Goal: Information Seeking & Learning: Learn about a topic

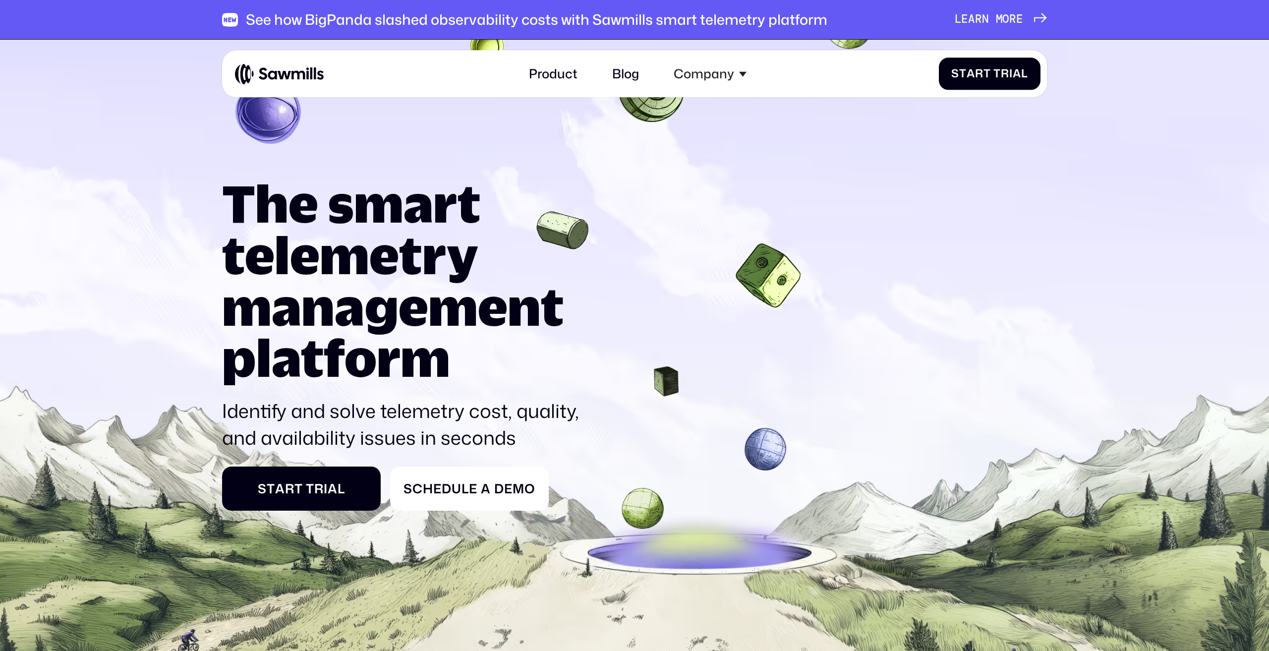
click at [610, 183] on div "The smart telemetry management platform Identify and solve telemetry cost, qual…" at bounding box center [634, 343] width 825 height 333
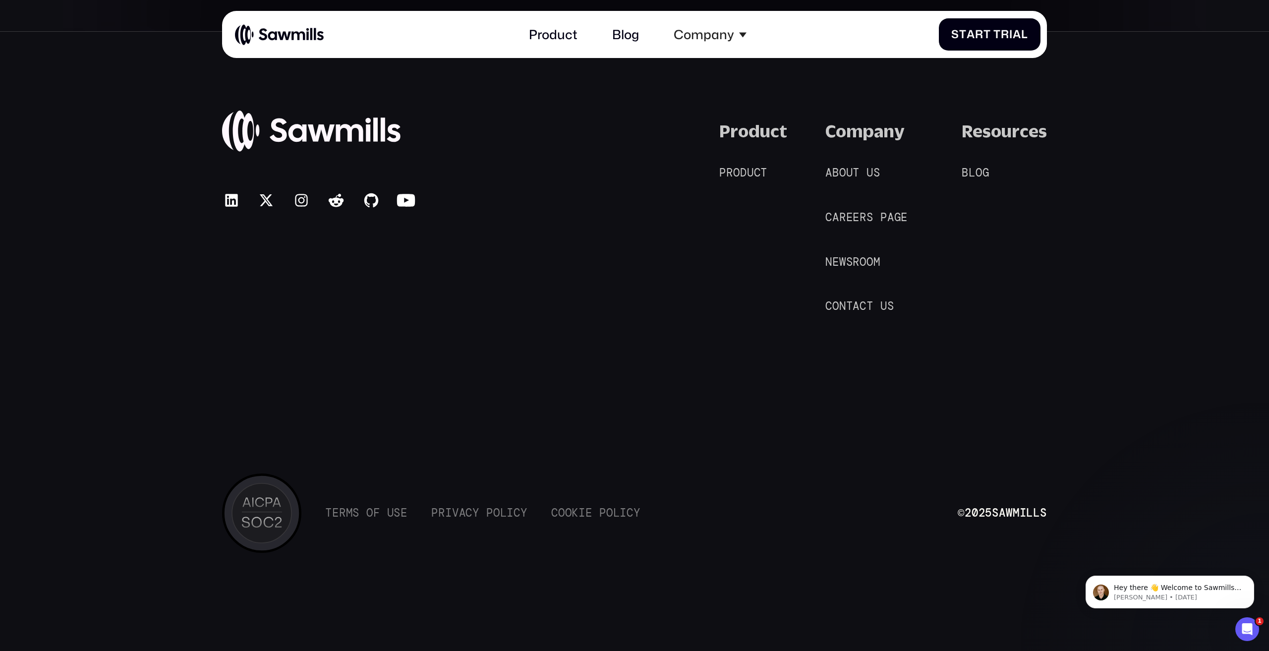
scroll to position [7211, 0]
click at [854, 214] on div "C a r e e r s p a g e C a r e e r s p a g e" at bounding box center [866, 217] width 82 height 13
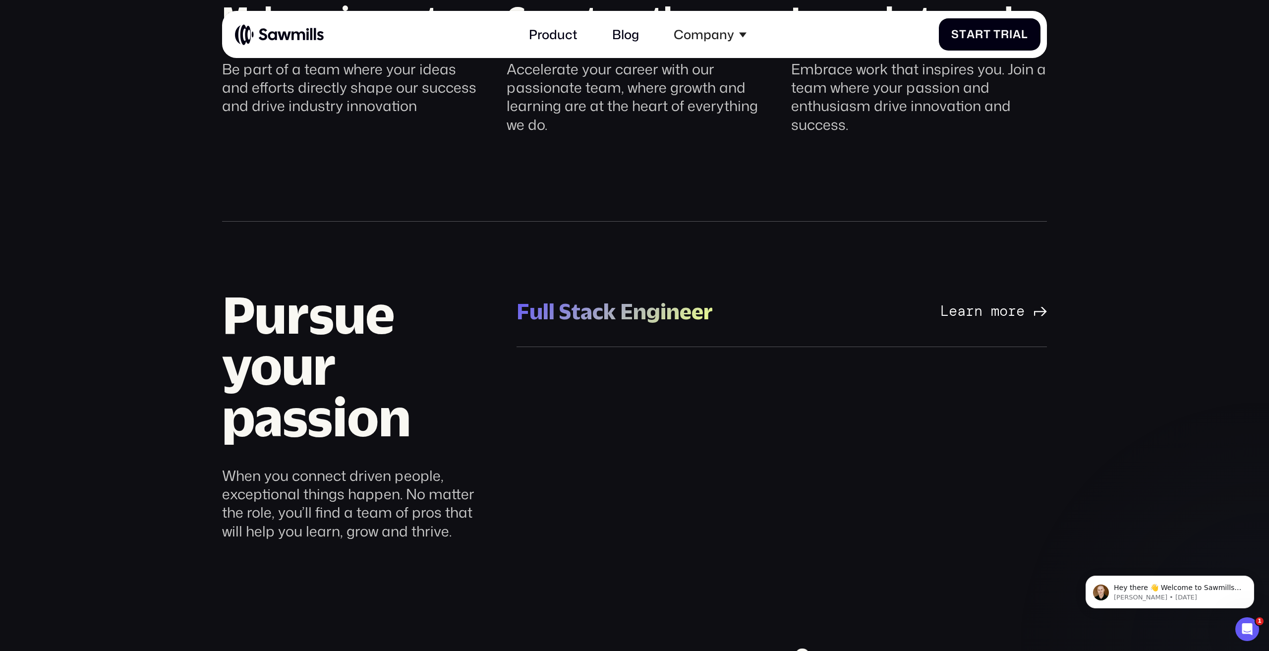
scroll to position [878, 0]
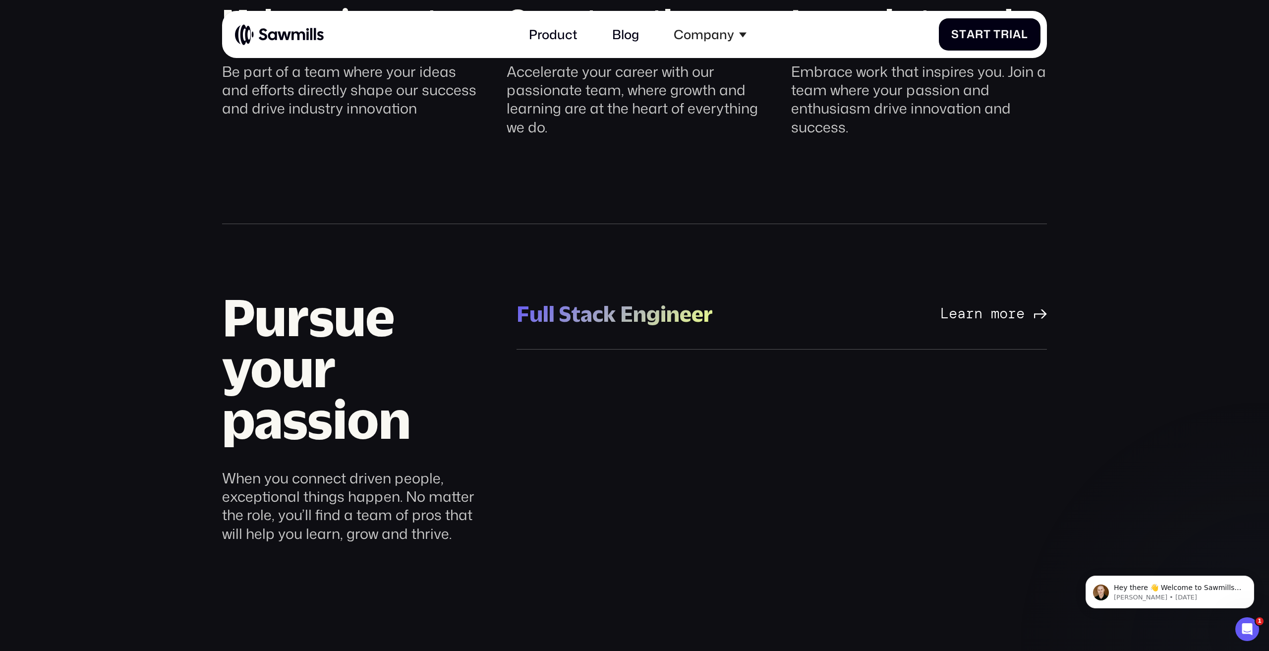
click at [665, 302] on div "Full Stack Engineer" at bounding box center [614, 313] width 196 height 29
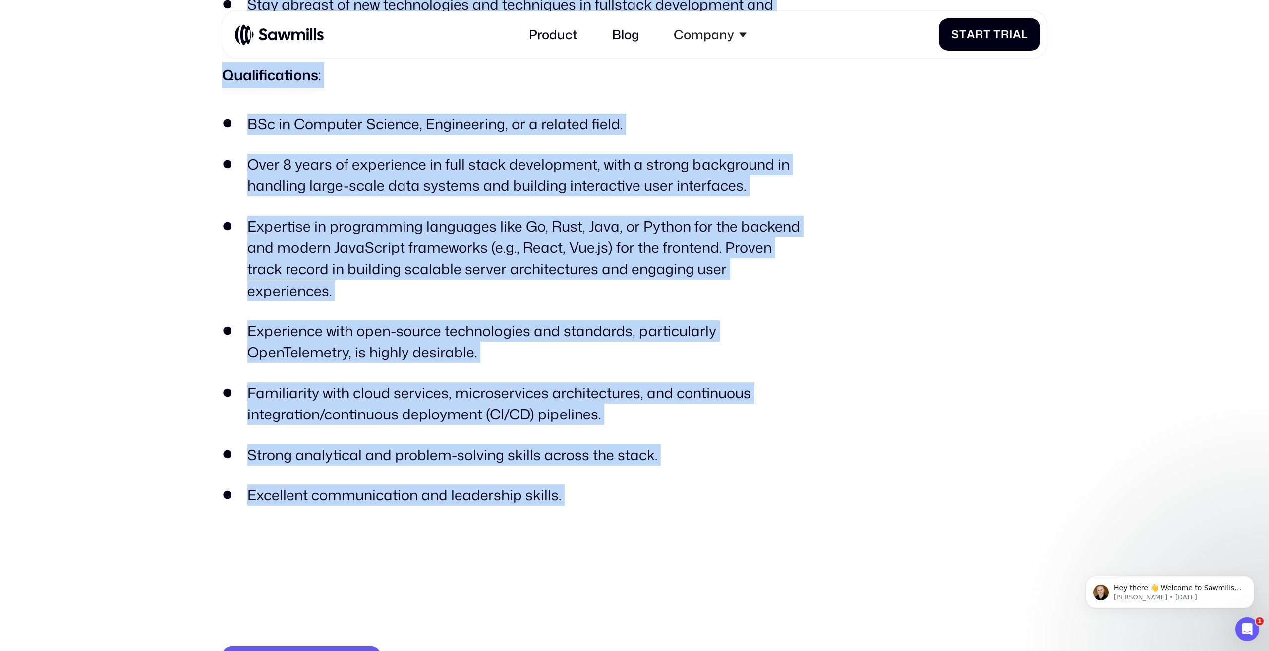
scroll to position [1154, 0]
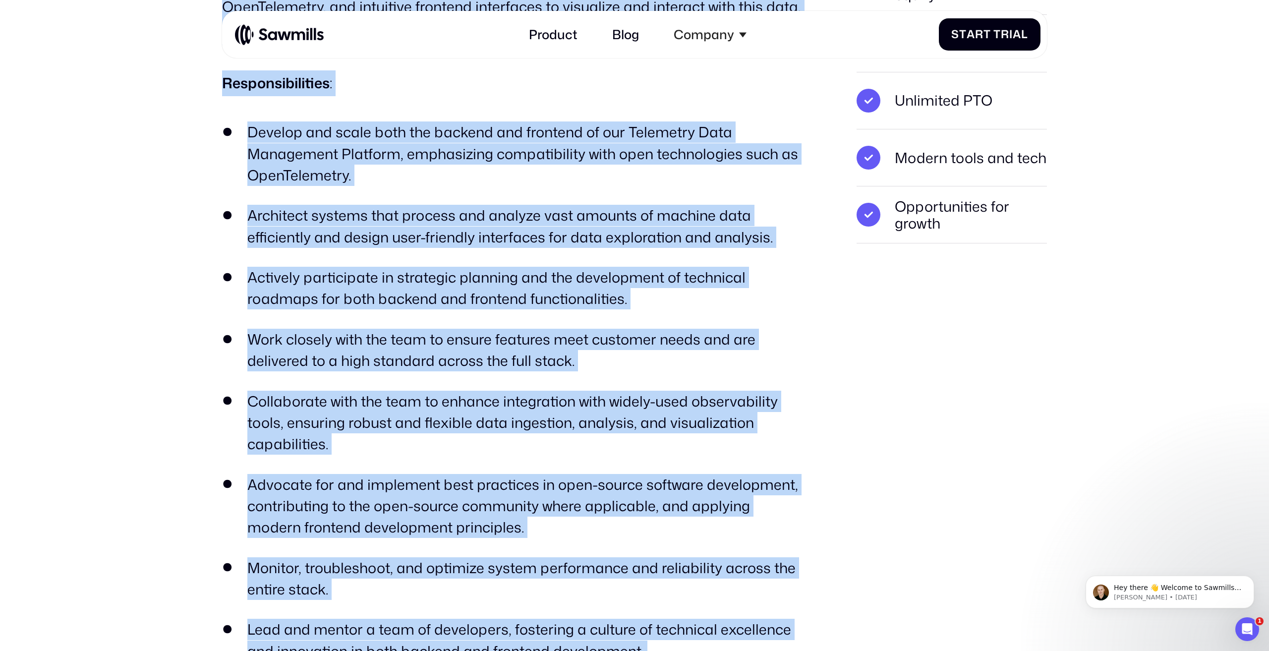
scroll to position [0, 0]
